Goal: Information Seeking & Learning: Learn about a topic

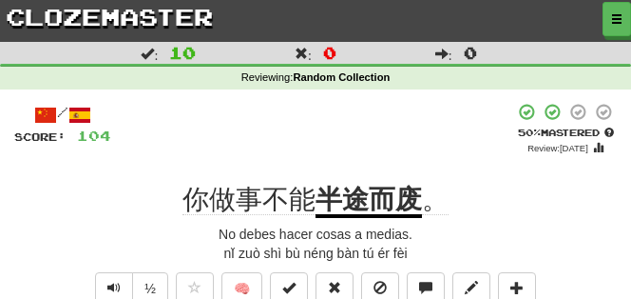
scroll to position [95, 0]
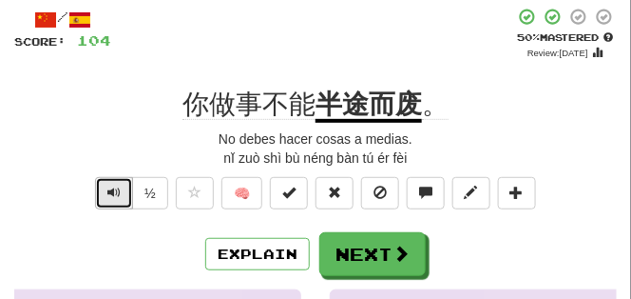
click at [118, 201] on button "Text-to-speech controls" at bounding box center [114, 193] width 38 height 32
click at [116, 196] on span "Text-to-speech controls" at bounding box center [113, 191] width 13 height 13
click at [116, 194] on span "Text-to-speech controls" at bounding box center [113, 191] width 13 height 13
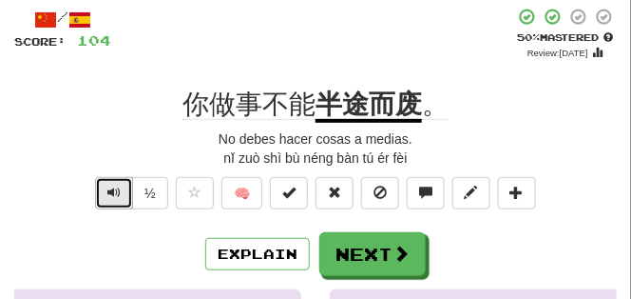
click at [116, 194] on span "Text-to-speech controls" at bounding box center [113, 191] width 13 height 13
click at [115, 192] on span "Text-to-speech controls" at bounding box center [113, 191] width 13 height 13
click at [114, 190] on span "Text-to-speech controls" at bounding box center [113, 191] width 13 height 13
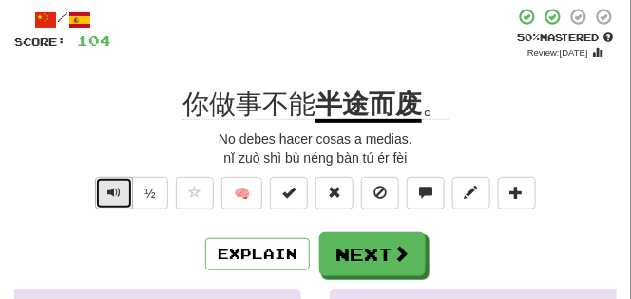
click at [114, 188] on span "Text-to-speech controls" at bounding box center [113, 191] width 13 height 13
click at [112, 194] on span "Text-to-speech controls" at bounding box center [113, 191] width 13 height 13
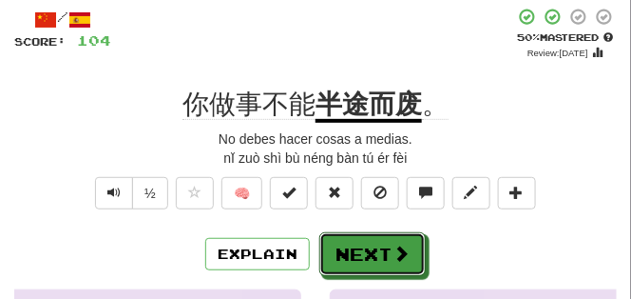
click at [368, 240] on button "Next" at bounding box center [372, 254] width 106 height 44
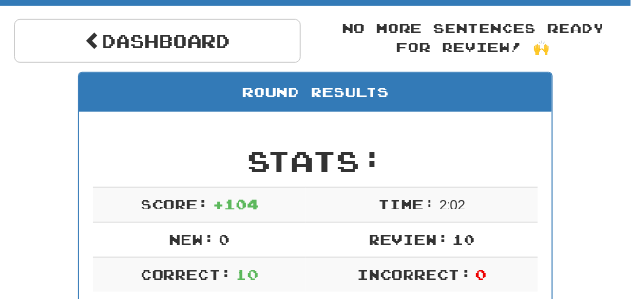
scroll to position [131, 0]
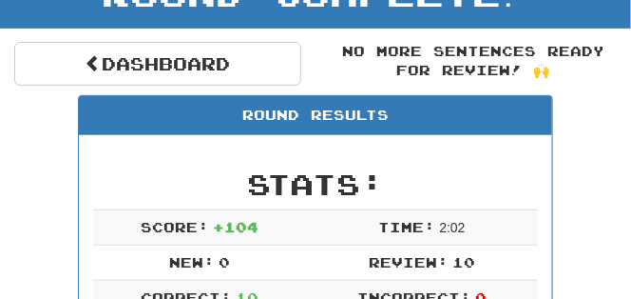
click at [330, 125] on div "Round Results" at bounding box center [315, 115] width 473 height 39
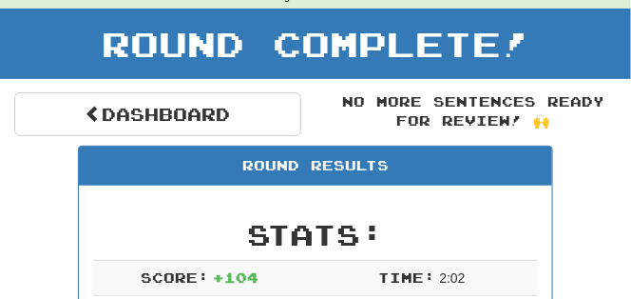
scroll to position [0, 0]
